Goal: Information Seeking & Learning: Learn about a topic

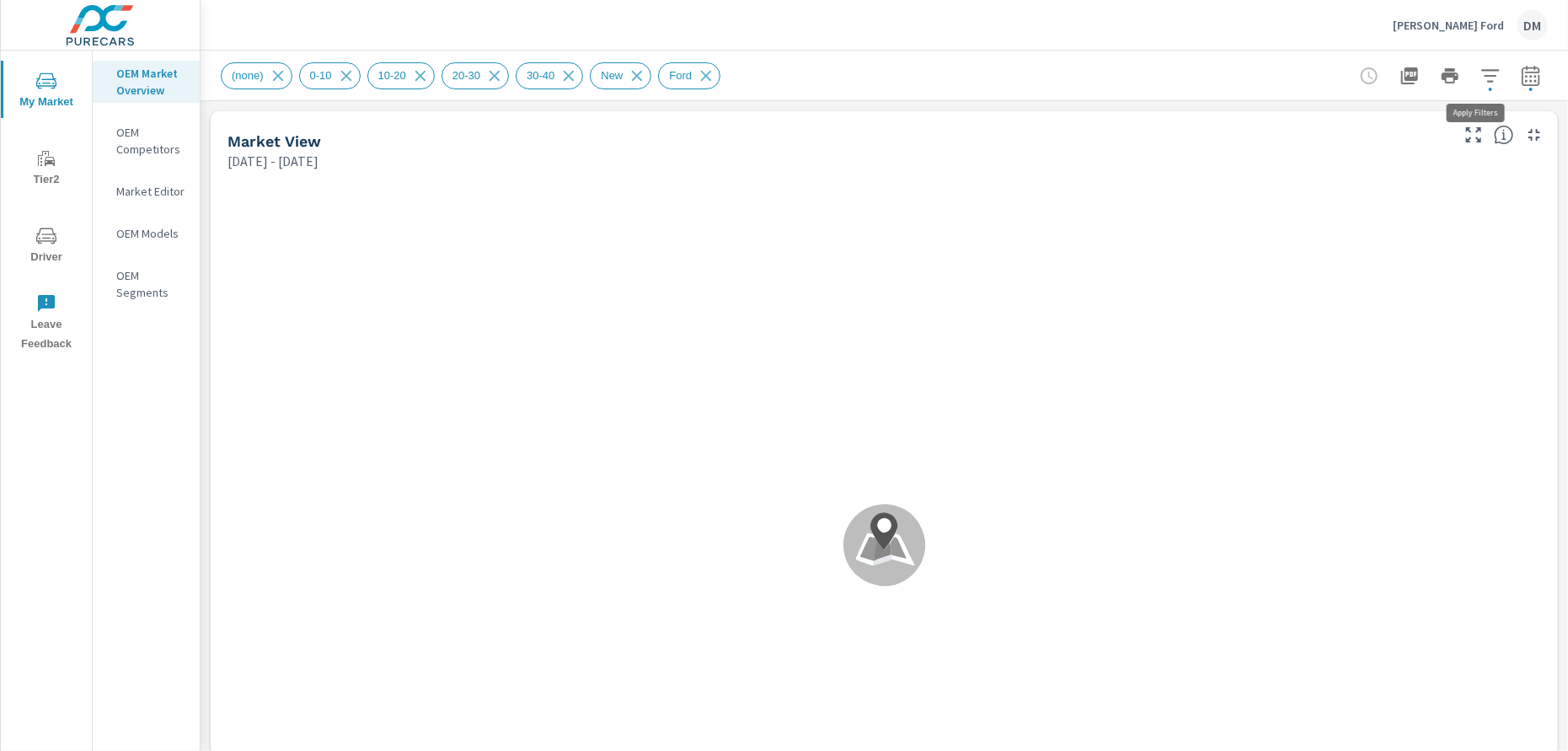
click at [1481, 77] on icon "button" at bounding box center [1490, 76] width 20 height 20
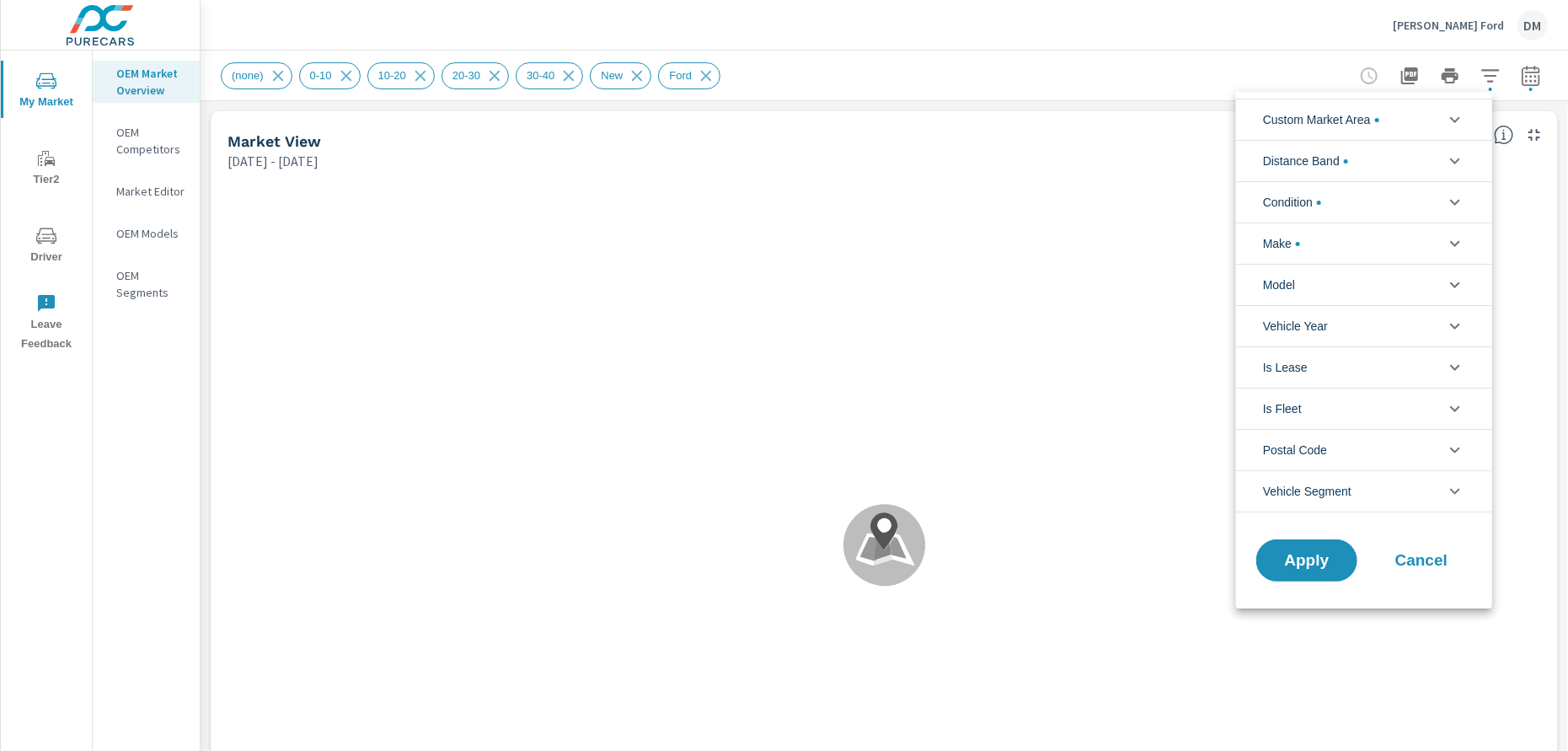
click at [1449, 156] on icon "filter options" at bounding box center [1454, 160] width 20 height 20
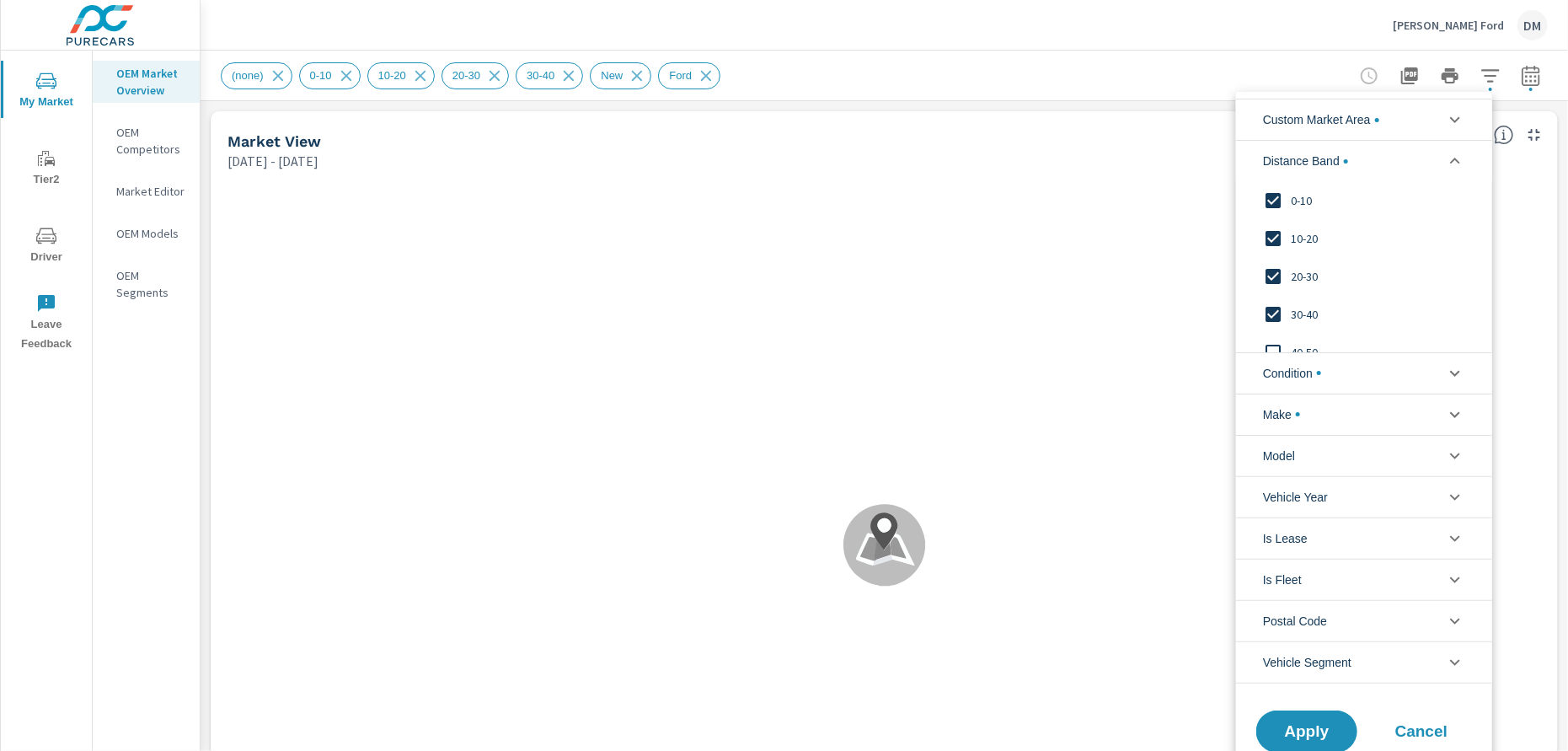
click at [1373, 366] on li "Condition" at bounding box center [1364, 373] width 256 height 41
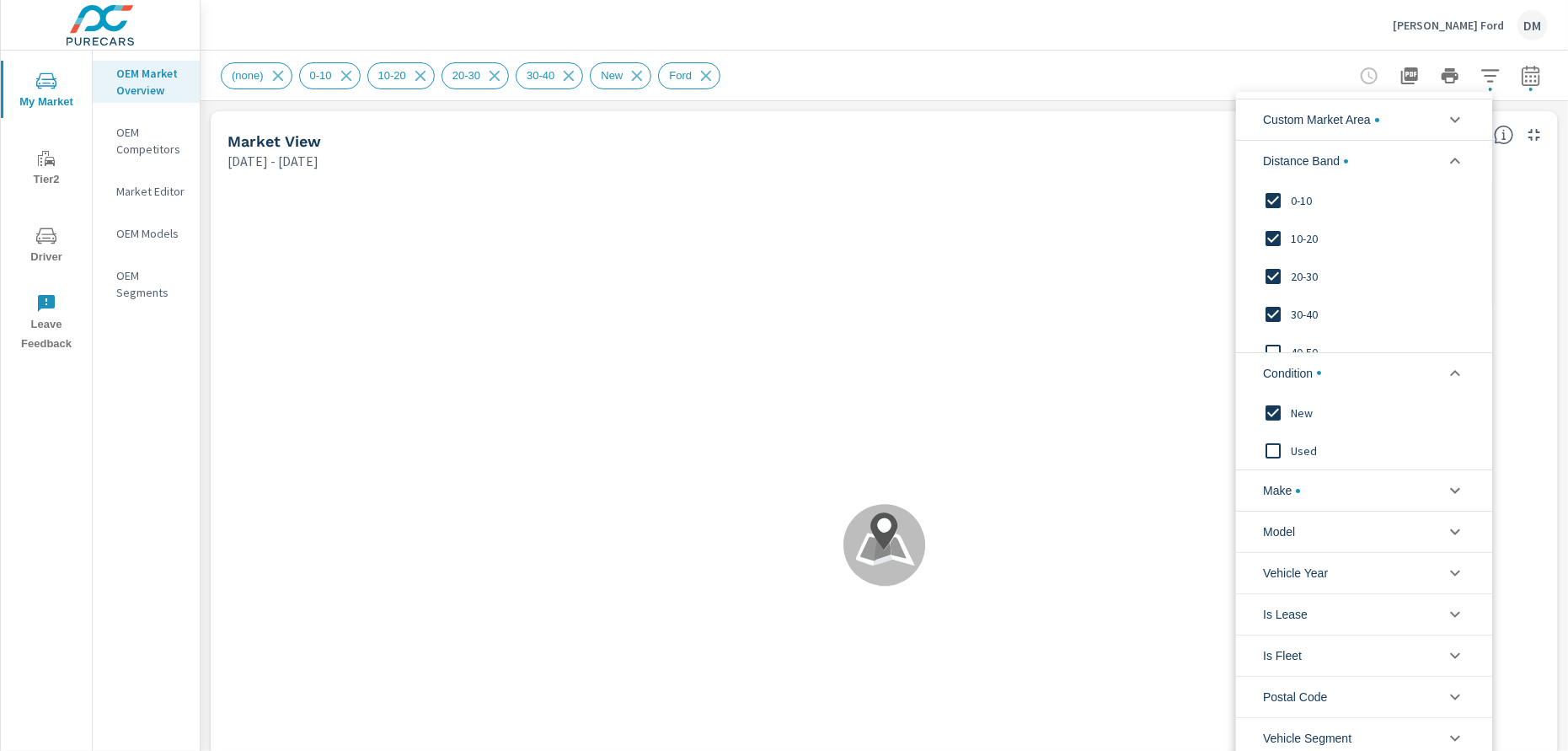
click at [1377, 485] on li "Make" at bounding box center [1364, 490] width 256 height 41
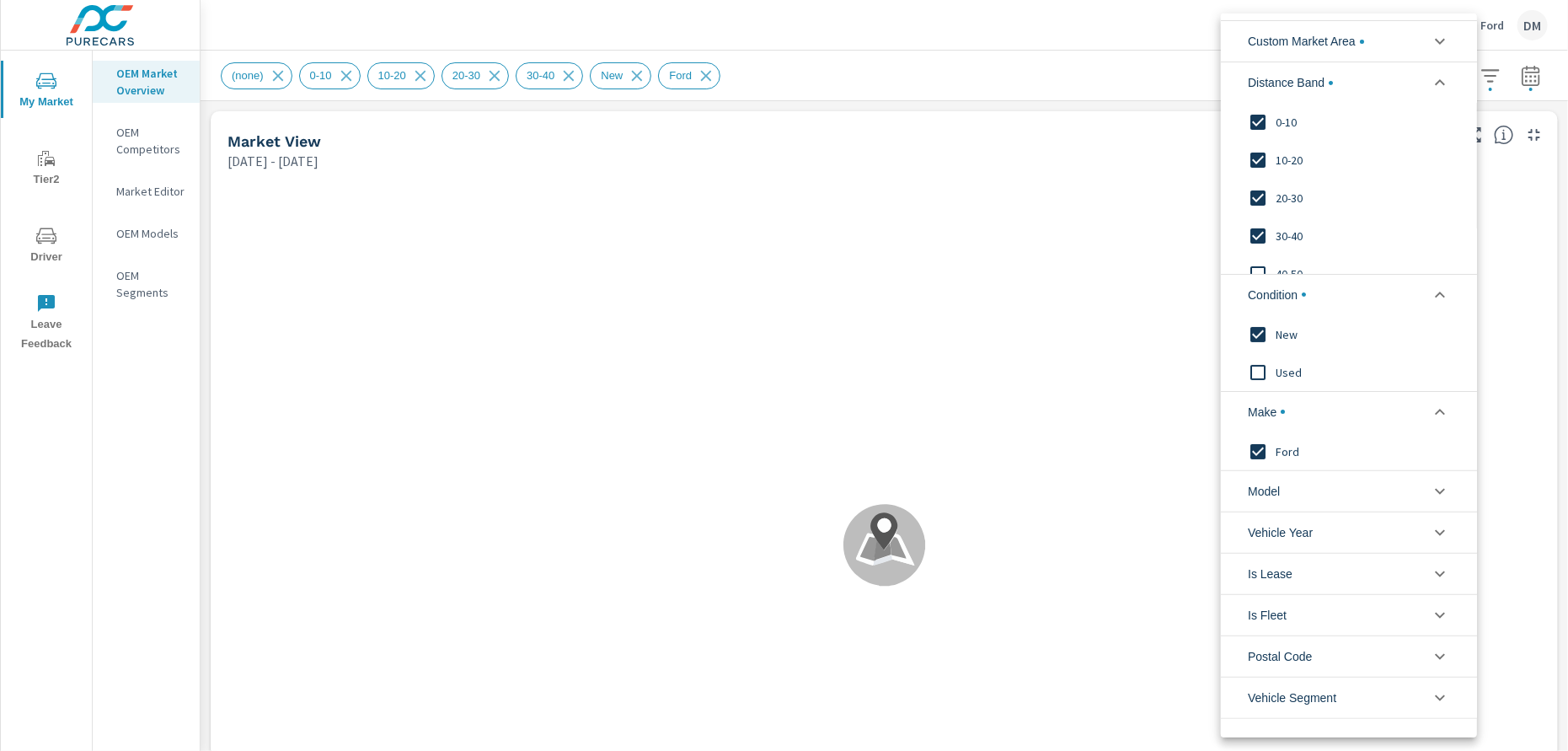
click at [124, 624] on div at bounding box center [784, 375] width 1568 height 751
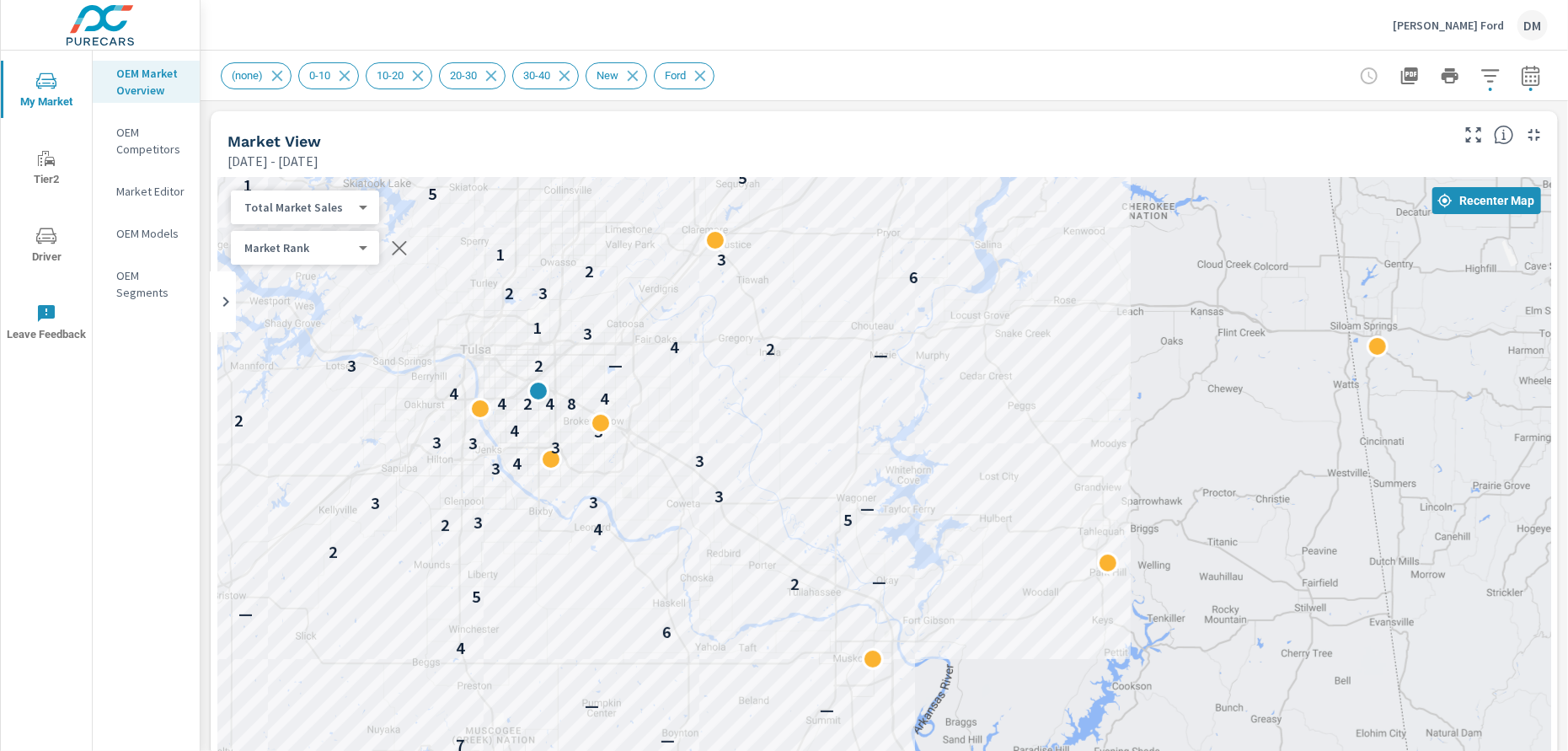
drag, startPoint x: 923, startPoint y: 519, endPoint x: 687, endPoint y: 412, distance: 259.1
click at [687, 412] on div "— 7 — — — 4 6 — 5 2 — 2 4 2 3 5 — 3 3 3 3 3 4 3 3 3 3 3 4 2 — 4 2 4 8 4 4 3 2 —…" at bounding box center [1264, 763] width 1254 height 706
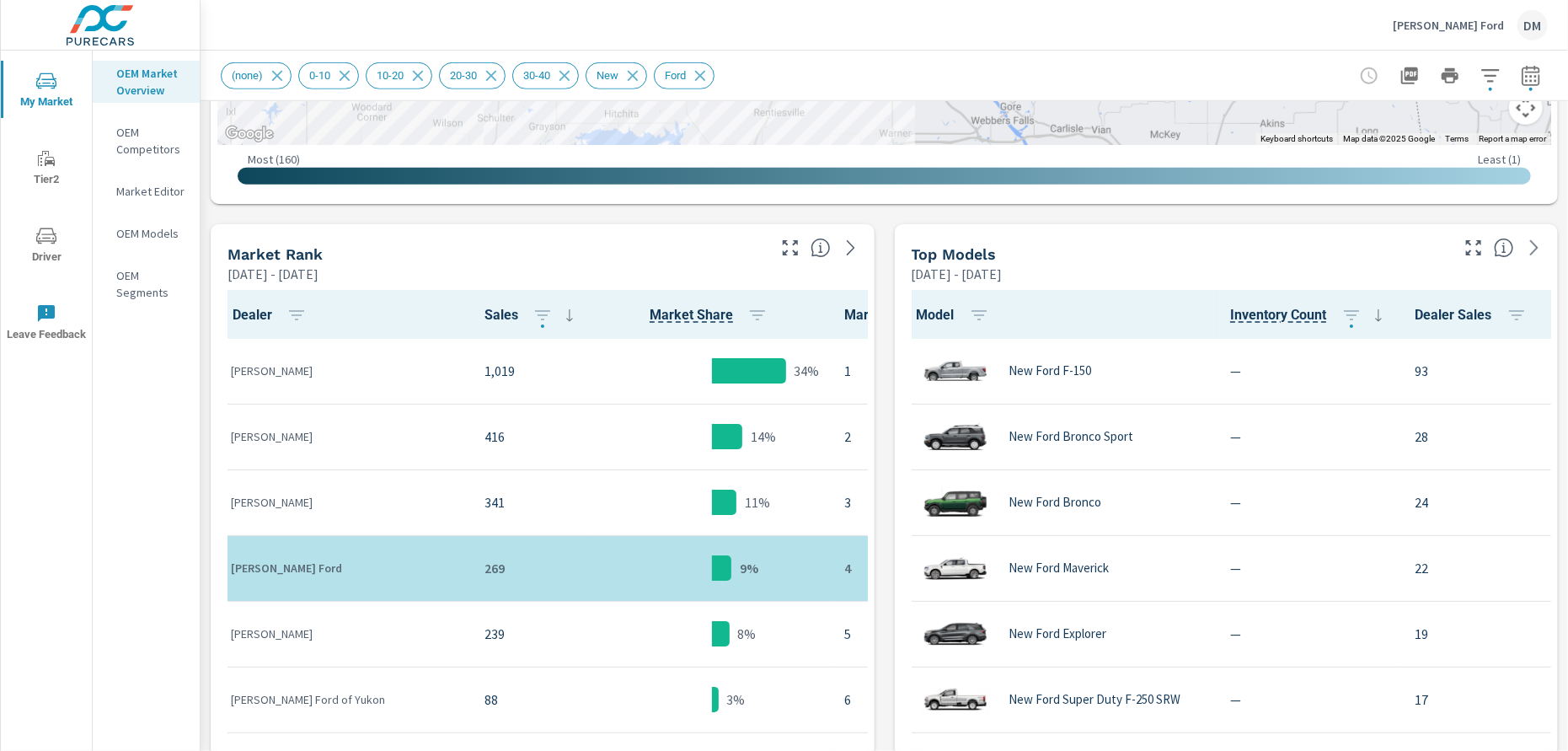
scroll to position [605, 0]
